Goal: Navigation & Orientation: Find specific page/section

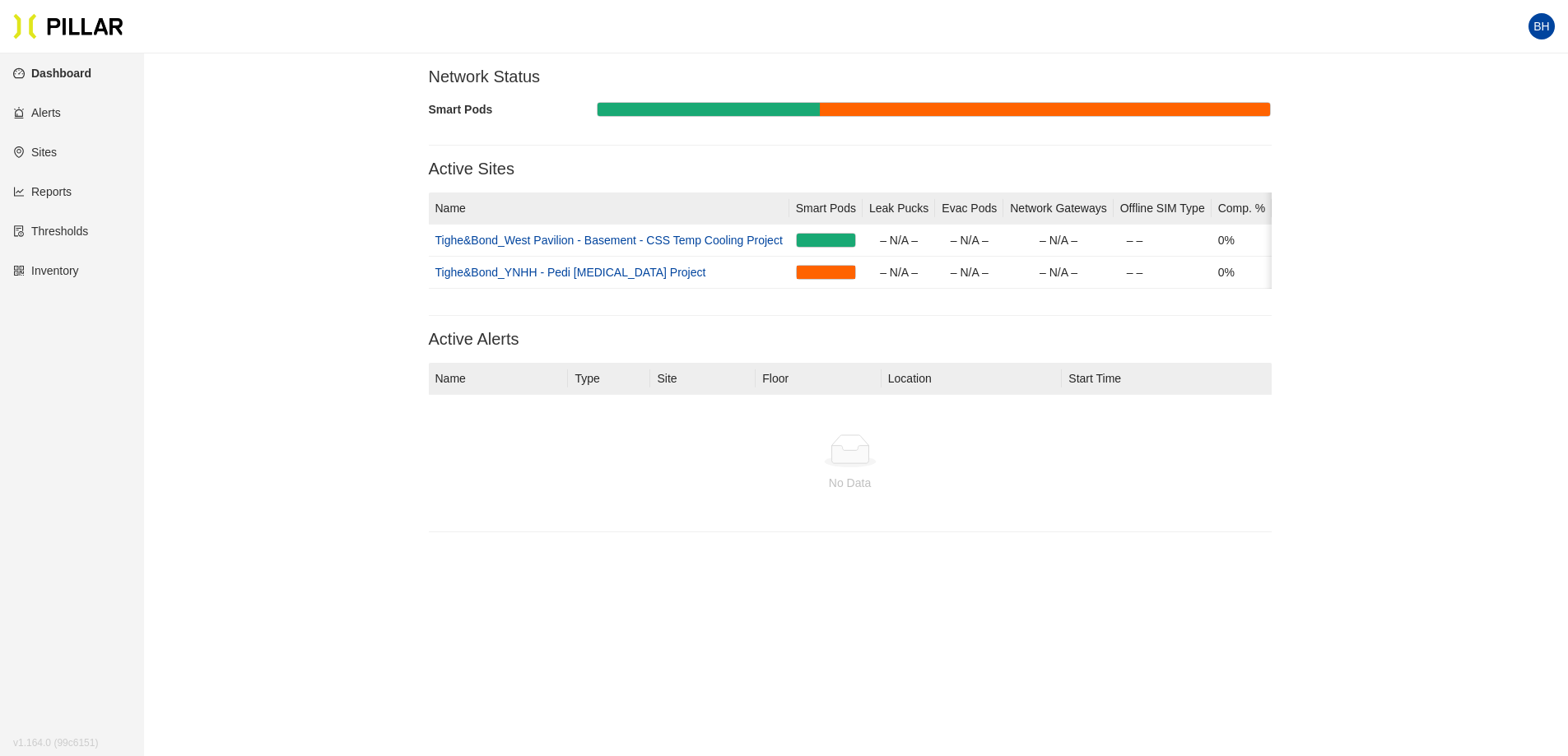
click at [38, 113] on link "Alerts" at bounding box center [37, 112] width 48 height 13
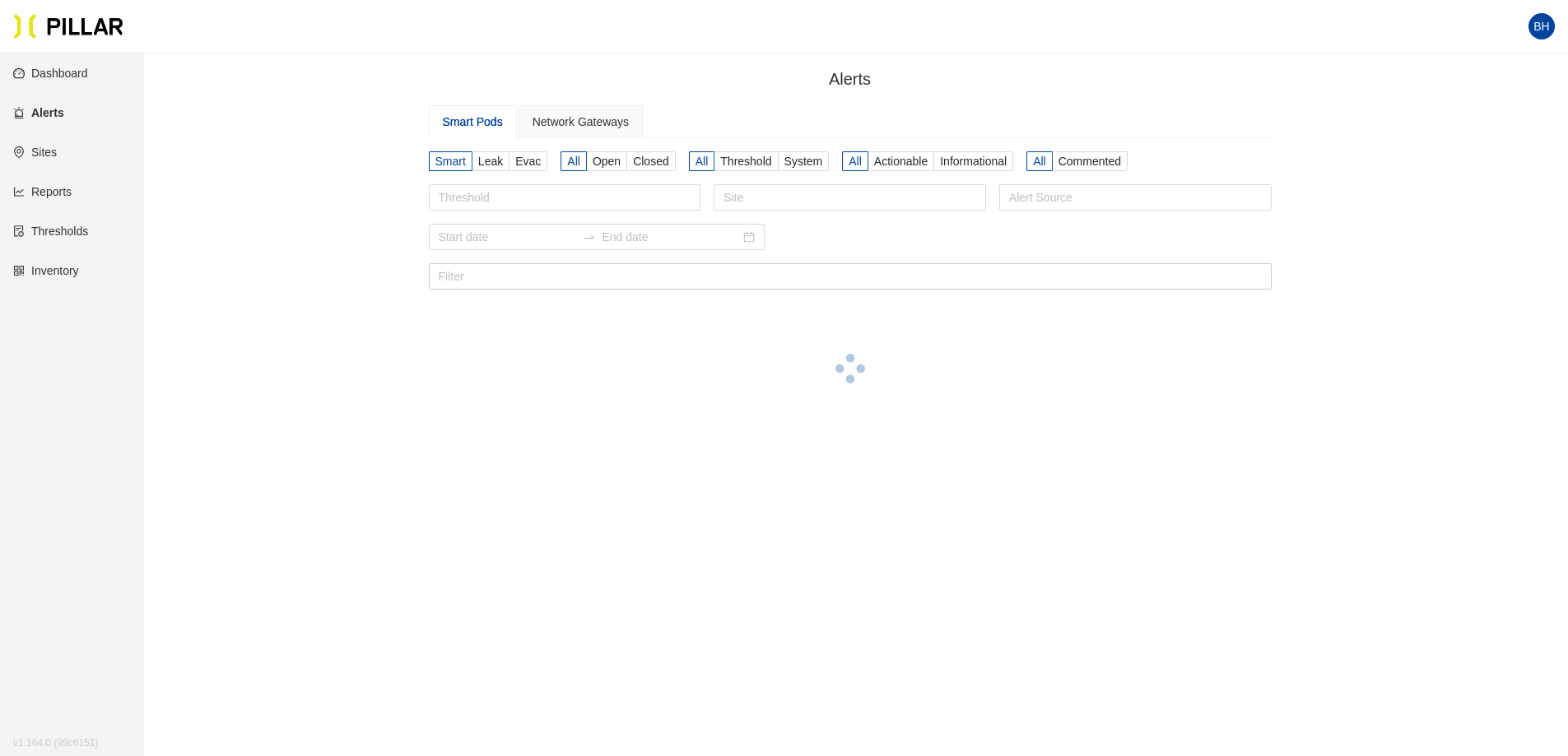
click at [42, 155] on link "Sites" at bounding box center [34, 152] width 43 height 13
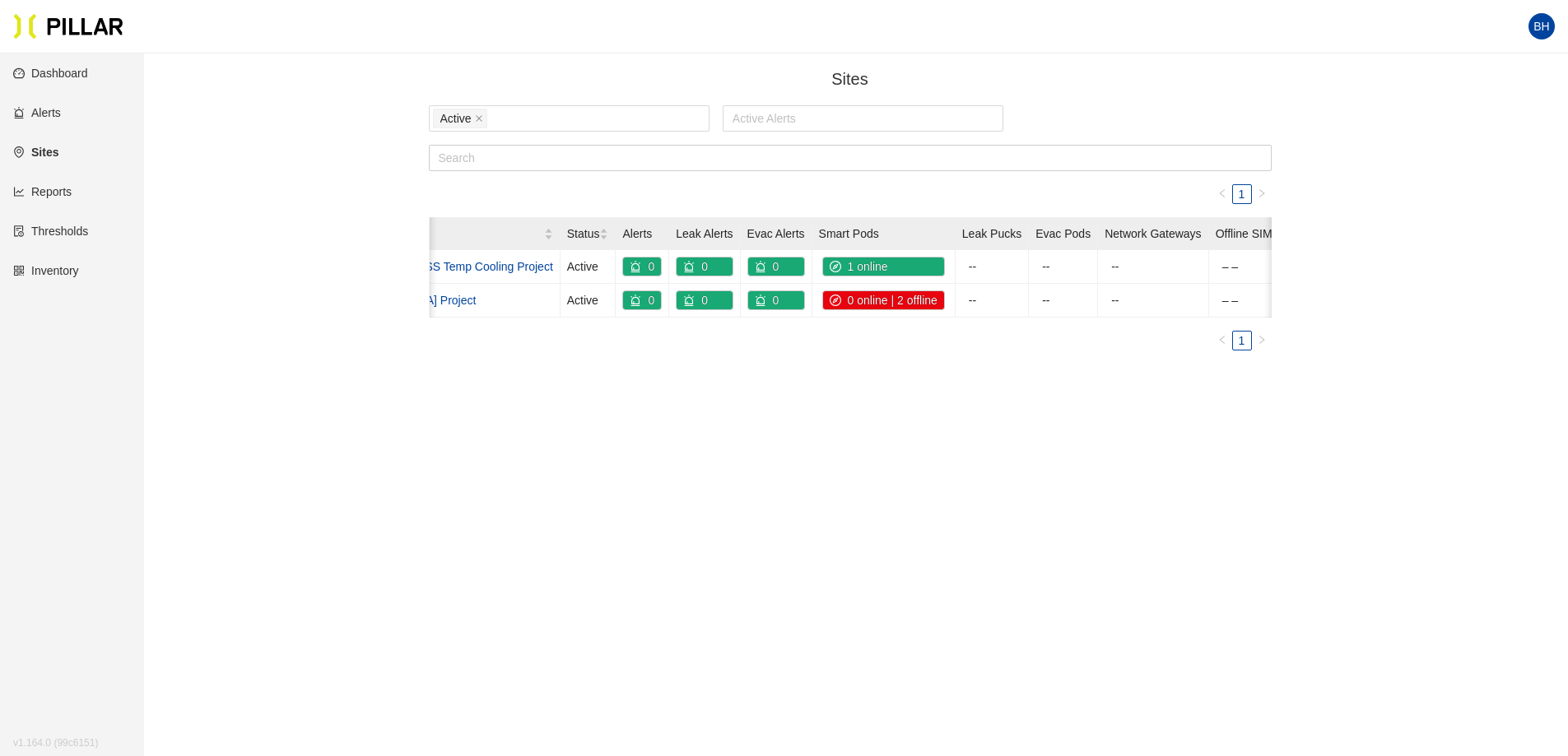
scroll to position [0, 384]
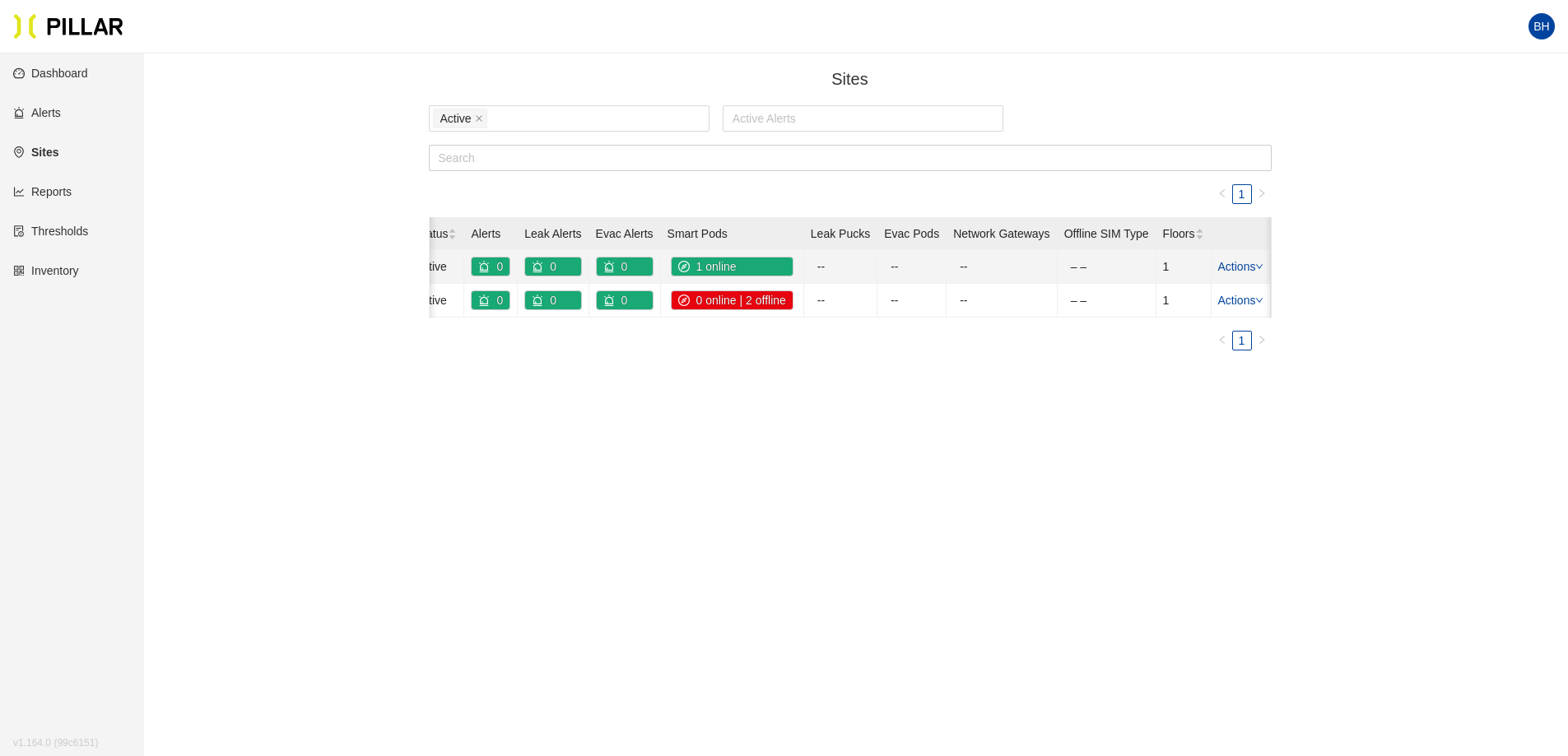
click at [1259, 267] on icon "down" at bounding box center [1259, 267] width 7 height 5
click at [1379, 335] on div "Sites / Active Active Alerts 1 Name Status Alerts Leak Alerts Evac Alerts Smart…" at bounding box center [850, 215] width 1331 height 297
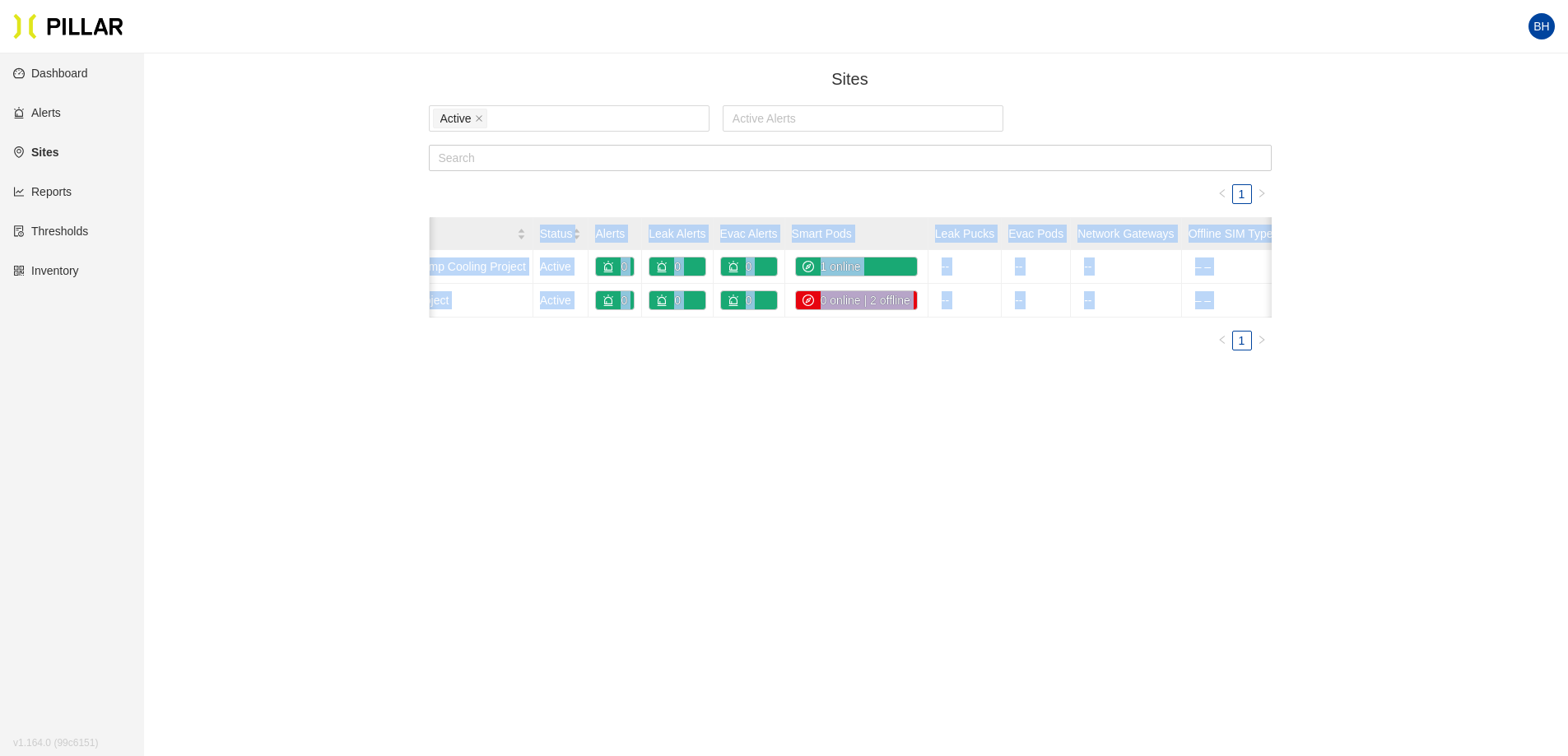
scroll to position [0, 0]
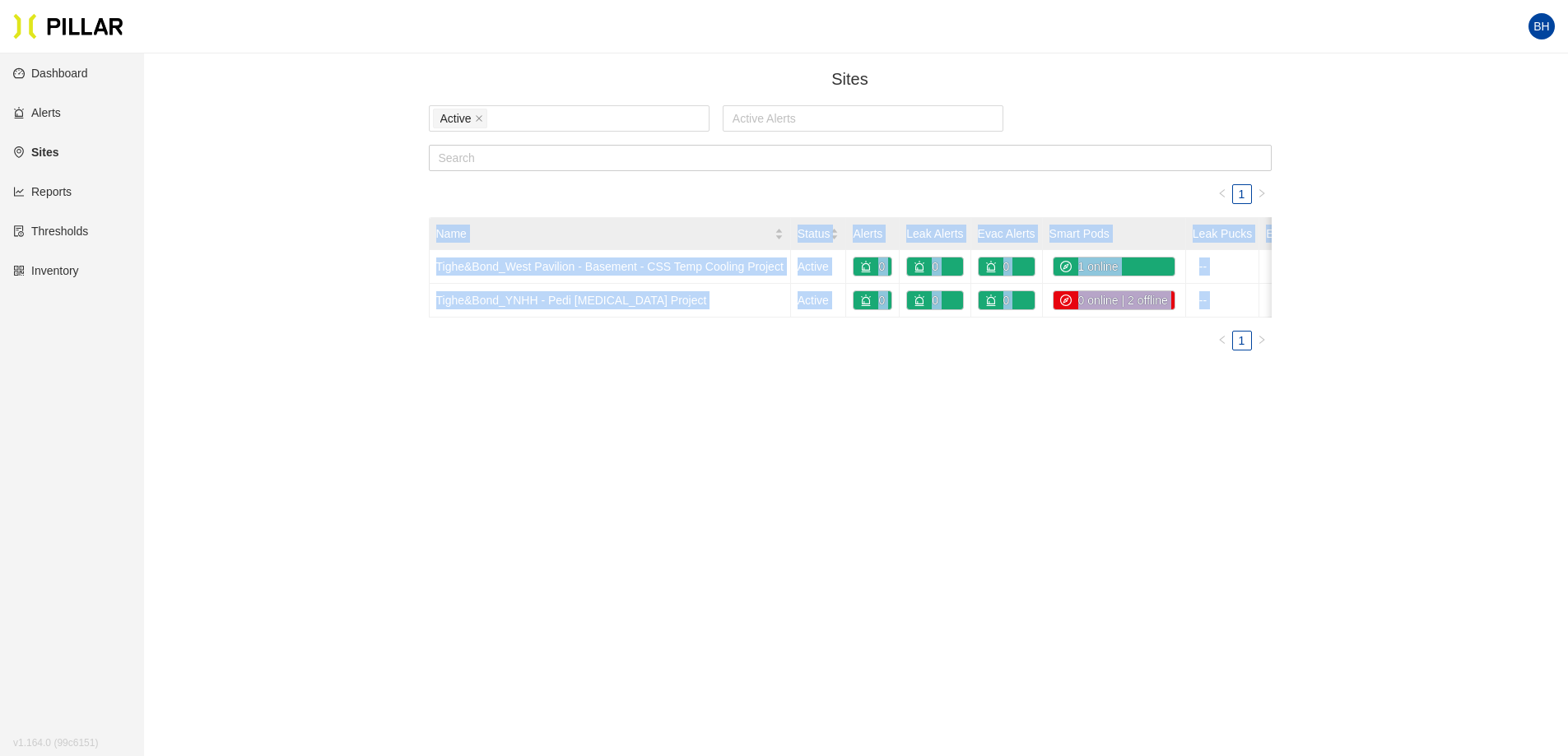
drag, startPoint x: 1203, startPoint y: 318, endPoint x: 805, endPoint y: 329, distance: 398.2
click at [805, 318] on div "Name Status Alerts Leak Alerts Evac Alerts Smart Pods Leak Pucks Evac Pods Netw…" at bounding box center [850, 267] width 842 height 100
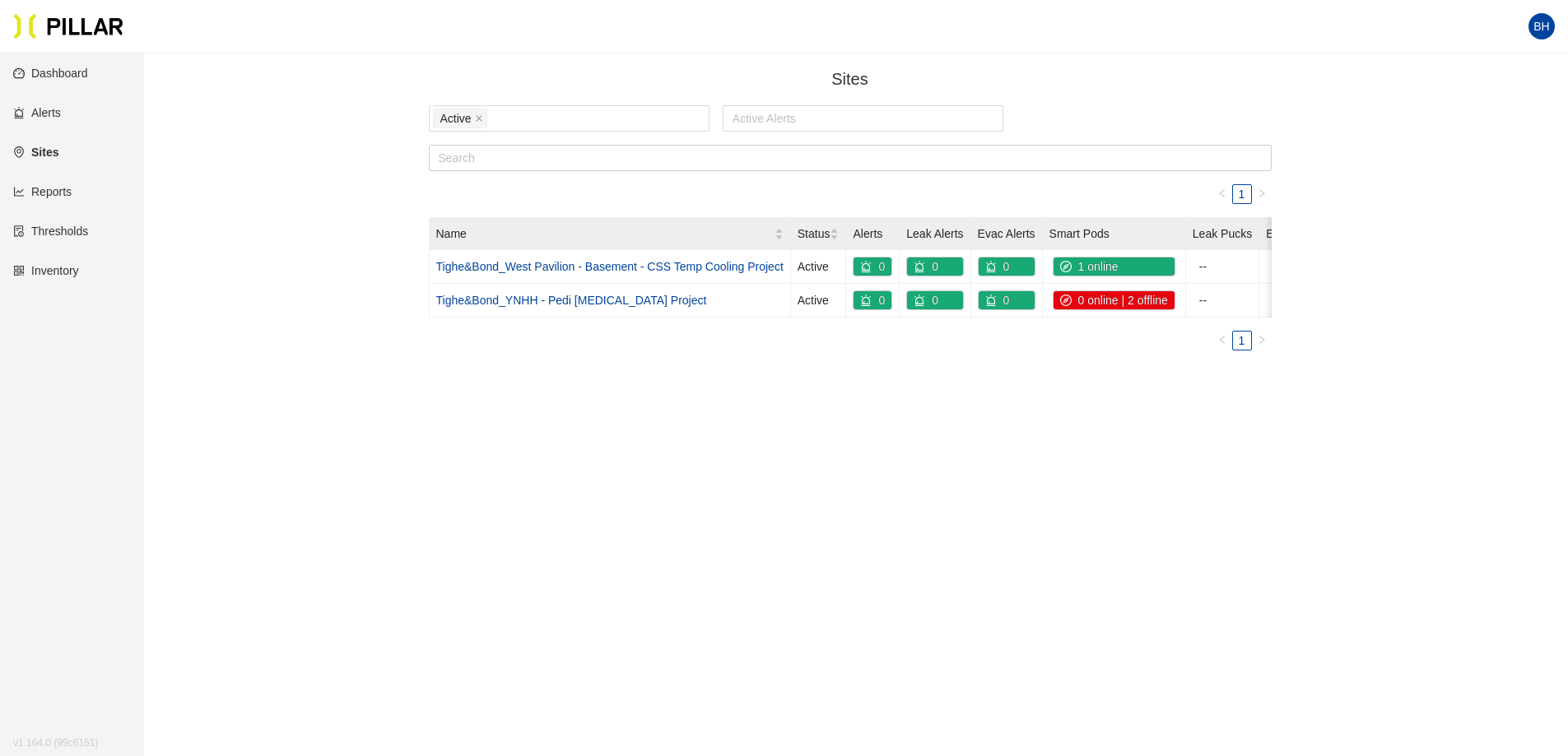
click at [835, 392] on main "Sites / Active Active Alerts 1 Name Status Alerts Leak Alerts Evac Alerts Smart…" at bounding box center [784, 432] width 1568 height 756
click at [1074, 264] on span "compass" at bounding box center [1068, 266] width 18 height 12
